Goal: Find specific page/section: Find specific page/section

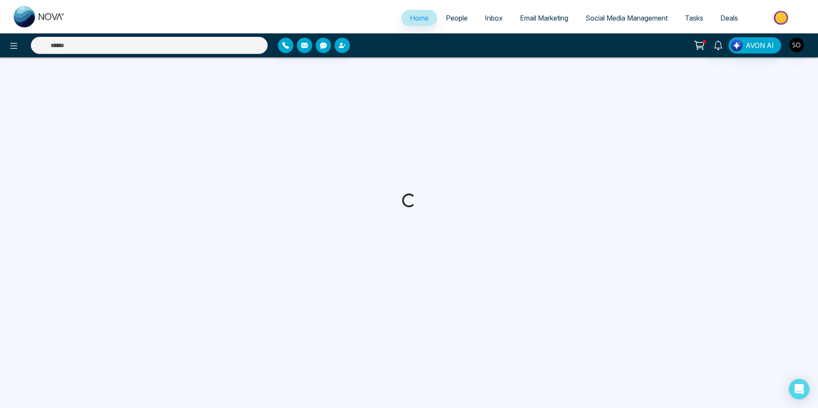
select select "*"
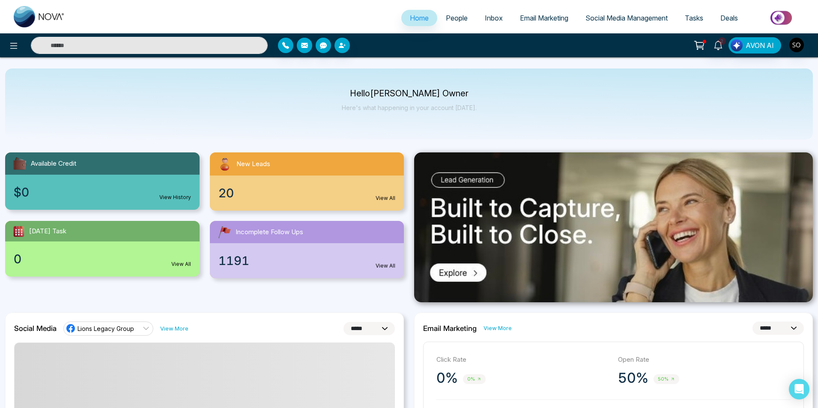
click at [452, 19] on span "People" at bounding box center [457, 18] width 22 height 9
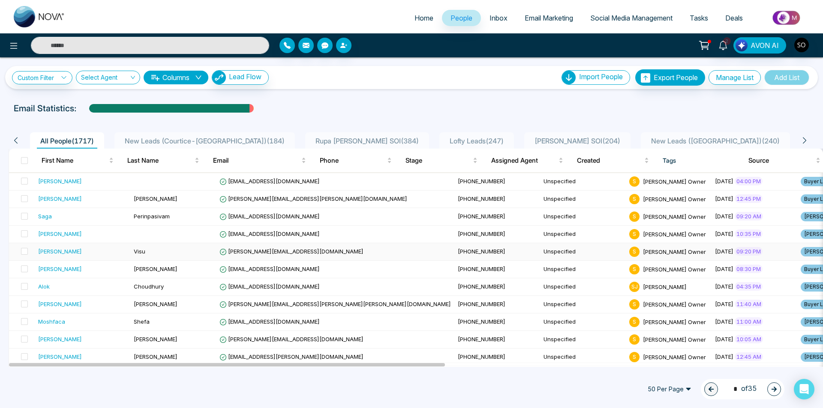
click at [68, 255] on div "[PERSON_NAME]" at bounding box center [82, 251] width 89 height 9
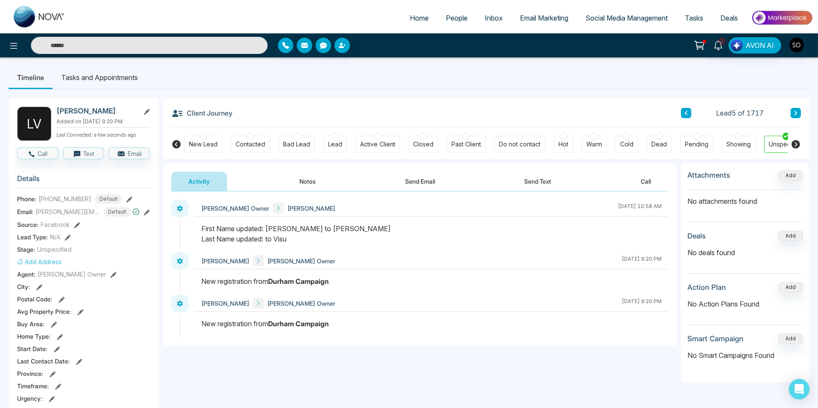
scroll to position [0, 19]
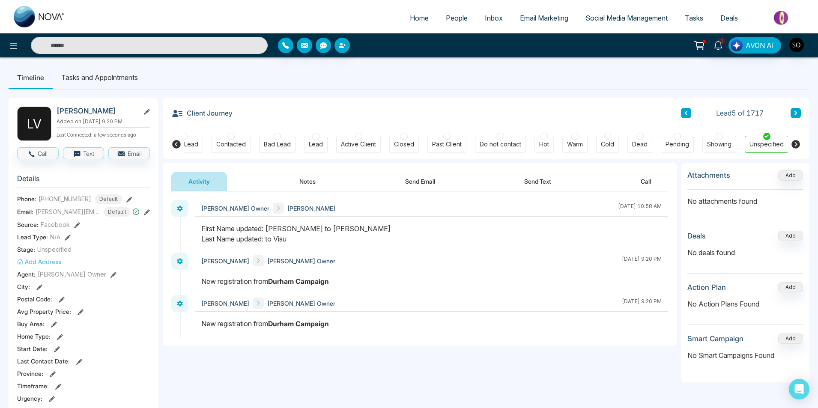
click at [302, 177] on button "Notes" at bounding box center [307, 181] width 51 height 19
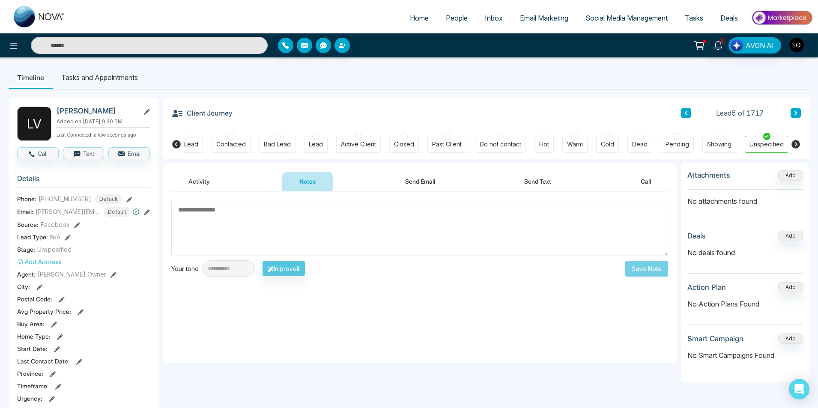
click at [201, 176] on button "Activity" at bounding box center [199, 181] width 56 height 19
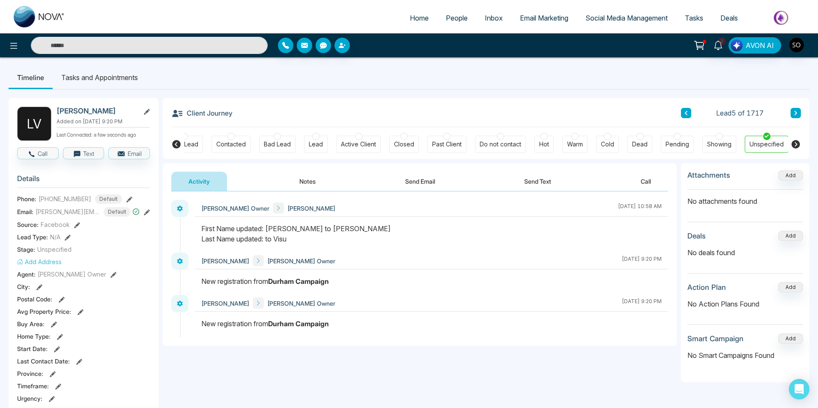
click at [453, 14] on span "People" at bounding box center [457, 18] width 22 height 9
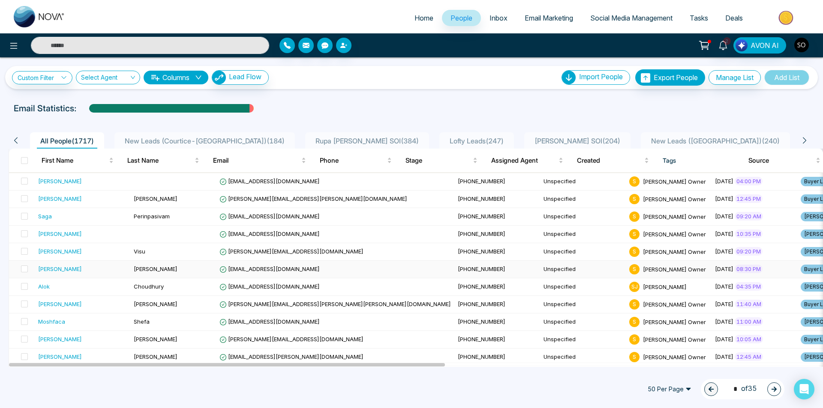
click at [68, 269] on div "[PERSON_NAME]" at bounding box center [82, 269] width 89 height 9
